Goal: Information Seeking & Learning: Learn about a topic

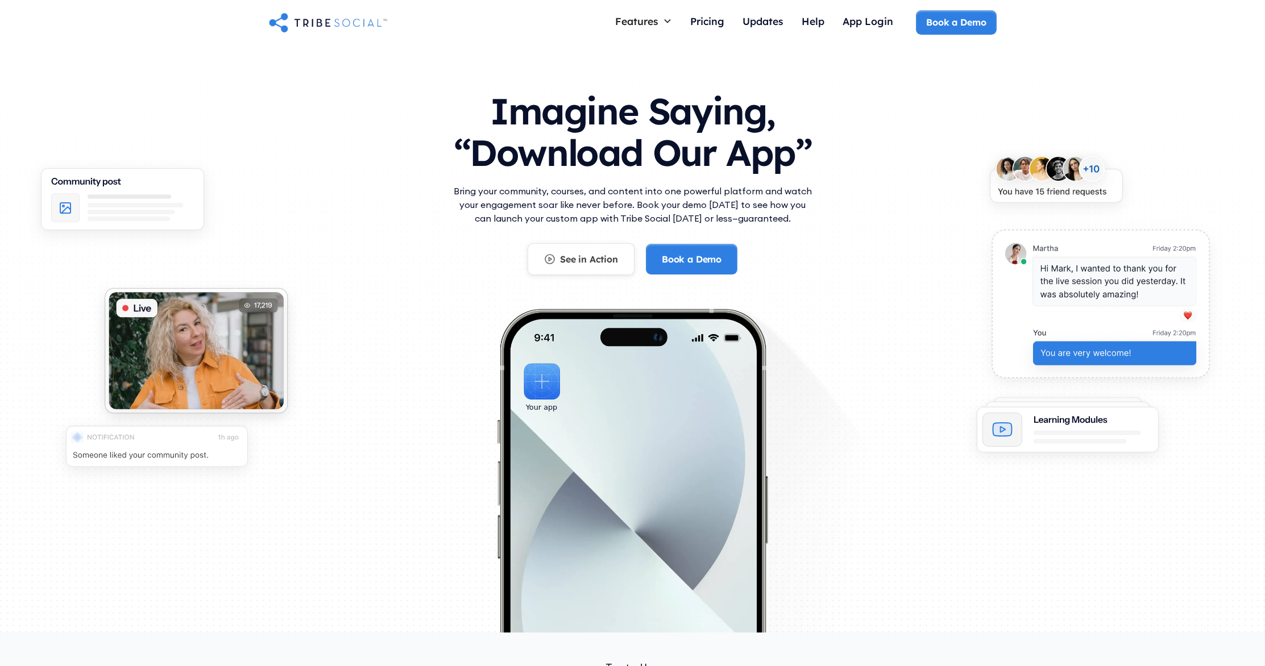
click at [560, 260] on div "See in Action" at bounding box center [589, 259] width 58 height 13
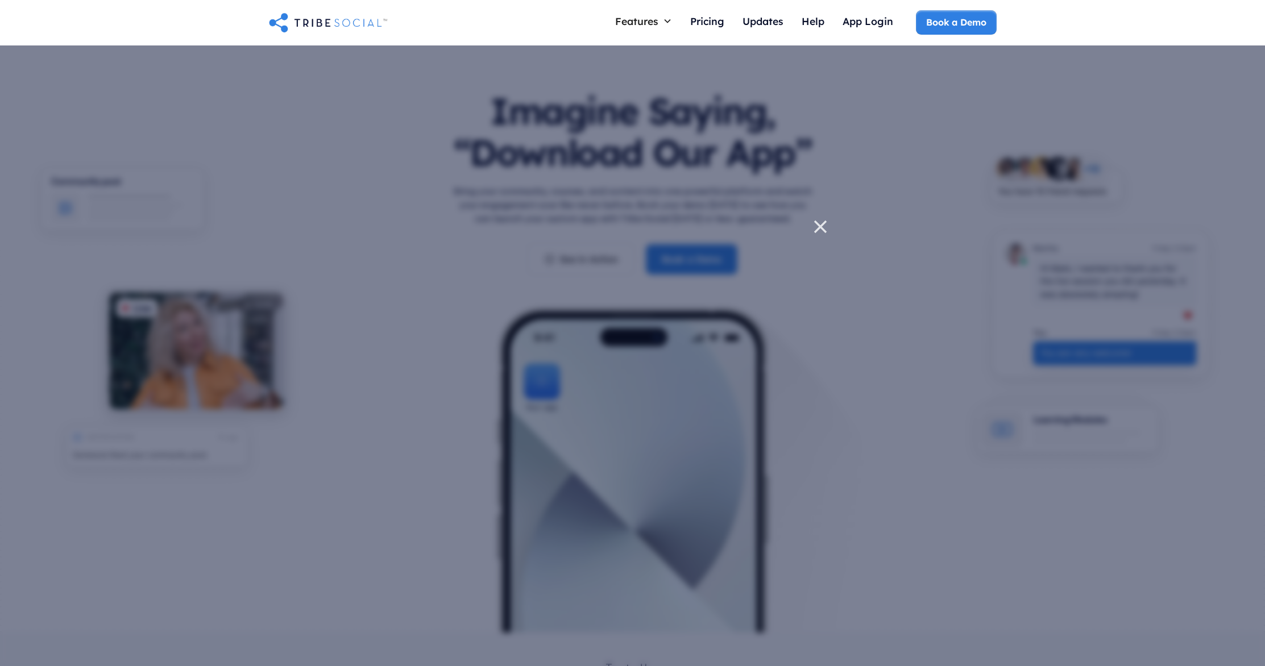
click at [822, 227] on icon at bounding box center [820, 226] width 23 height 23
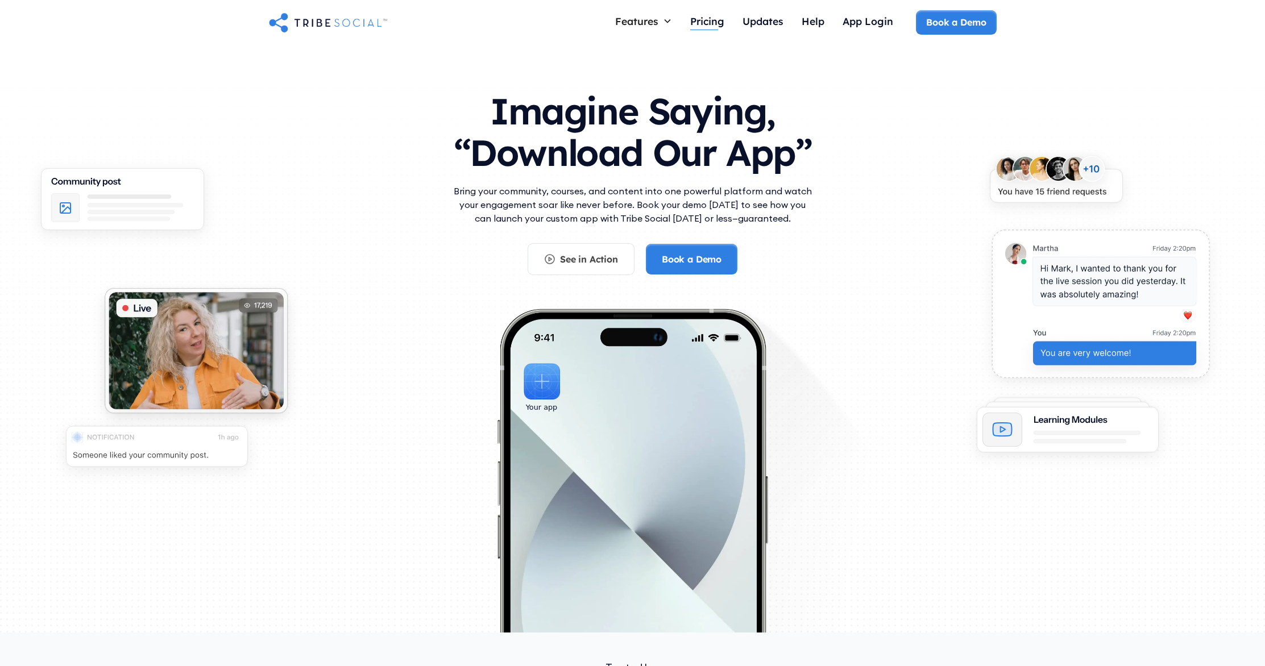
click at [703, 20] on div "Pricing" at bounding box center [707, 21] width 34 height 13
